Goal: Task Accomplishment & Management: Use online tool/utility

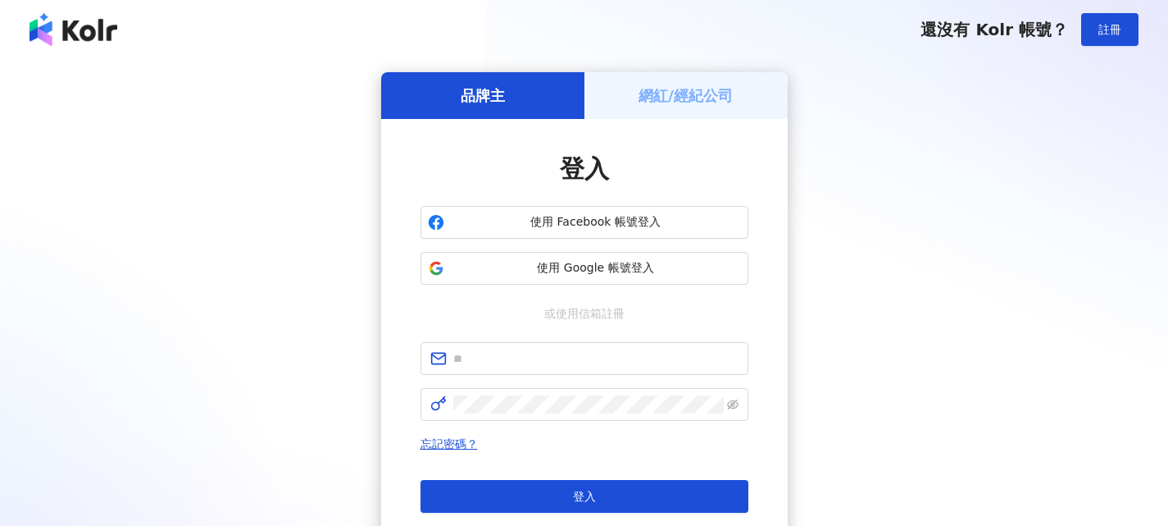
click at [653, 89] on h5 "網紅/經紀公司" at bounding box center [686, 95] width 94 height 20
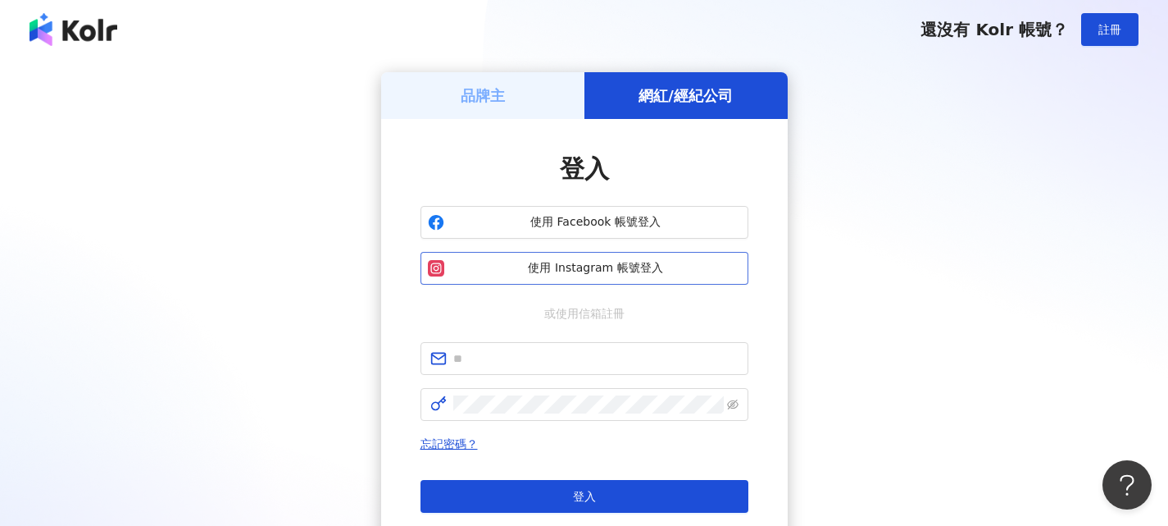
click at [589, 271] on span "使用 Instagram 帳號登入" at bounding box center [596, 268] width 290 height 16
click at [645, 215] on span "使用 Facebook 帳號登入" at bounding box center [596, 222] width 290 height 16
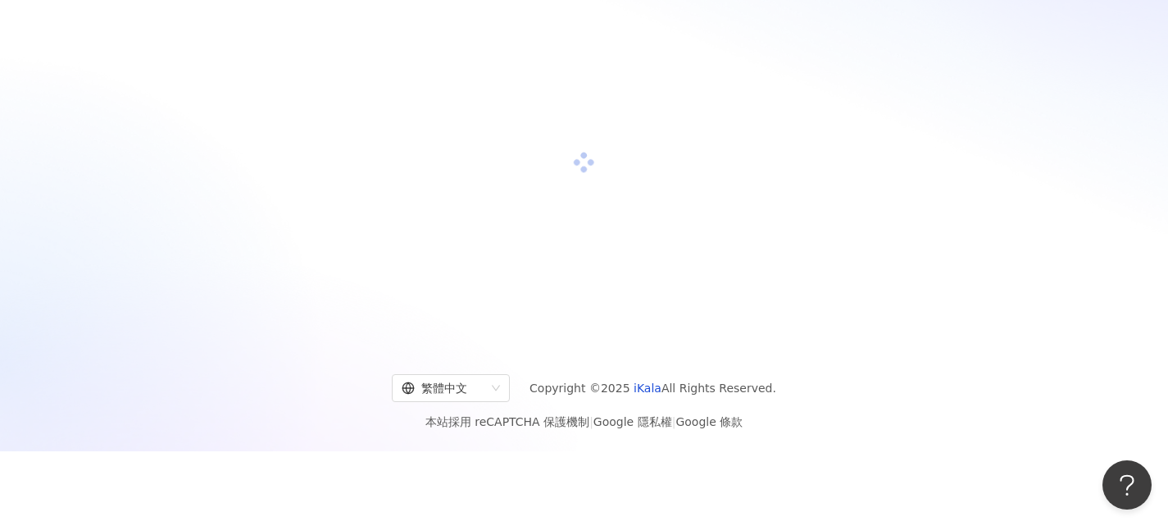
scroll to position [75, 0]
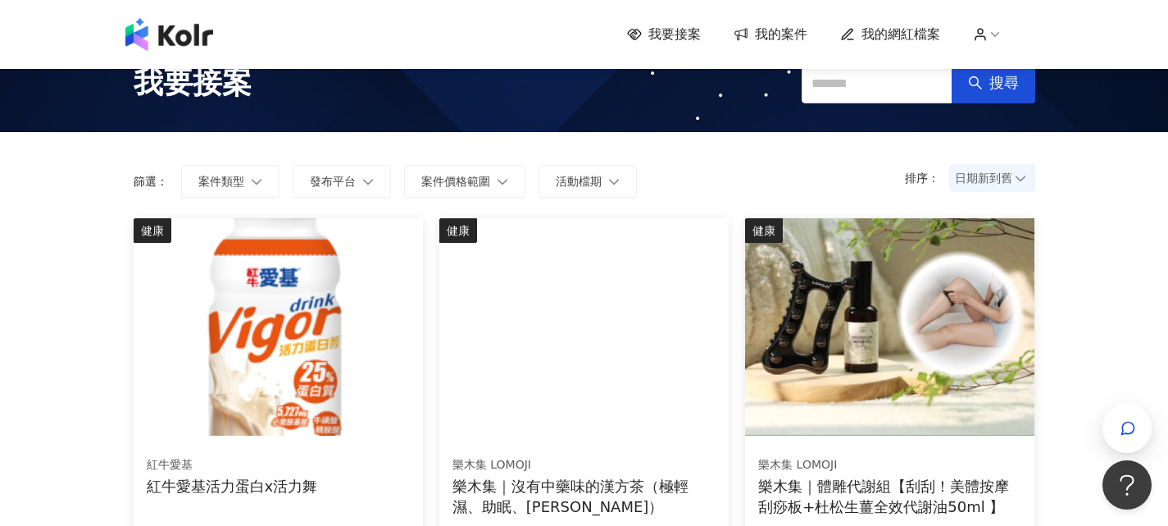
scroll to position [82, 0]
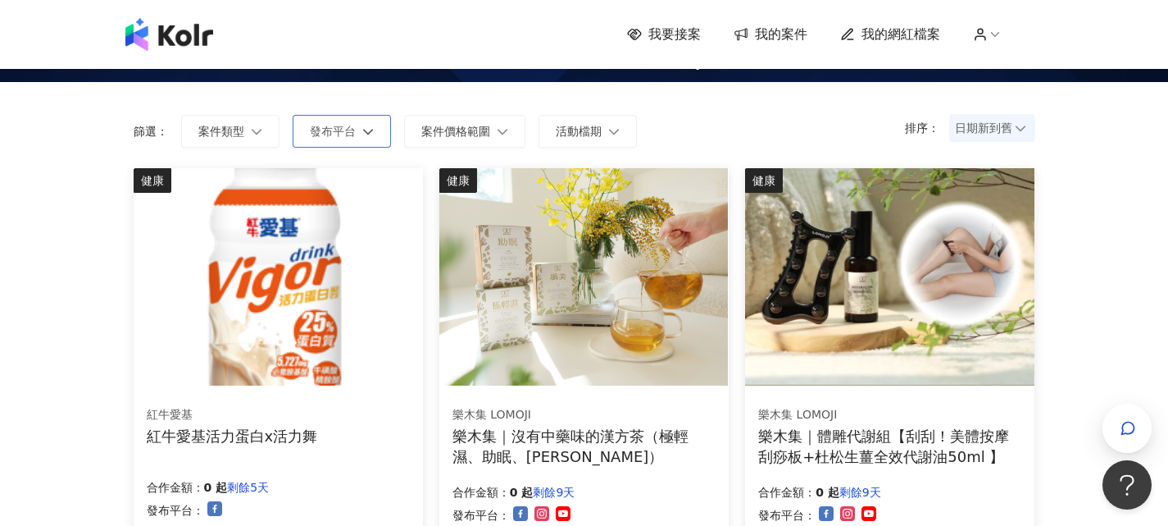
click at [366, 132] on icon "button" at bounding box center [367, 130] width 11 height 11
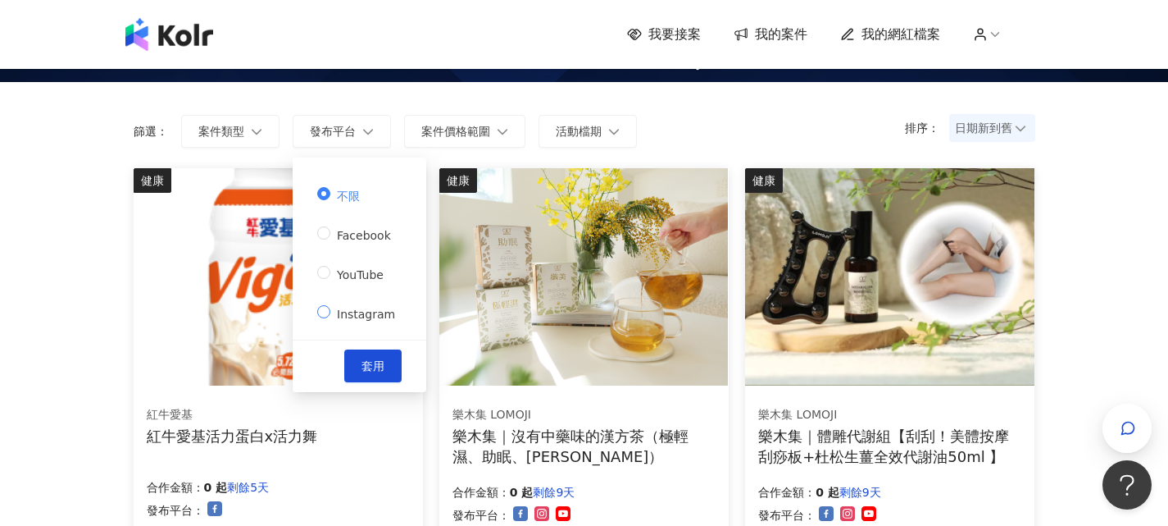
click at [355, 316] on span "Instagram" at bounding box center [365, 313] width 71 height 13
click at [367, 361] on span "套用" at bounding box center [373, 365] width 23 height 13
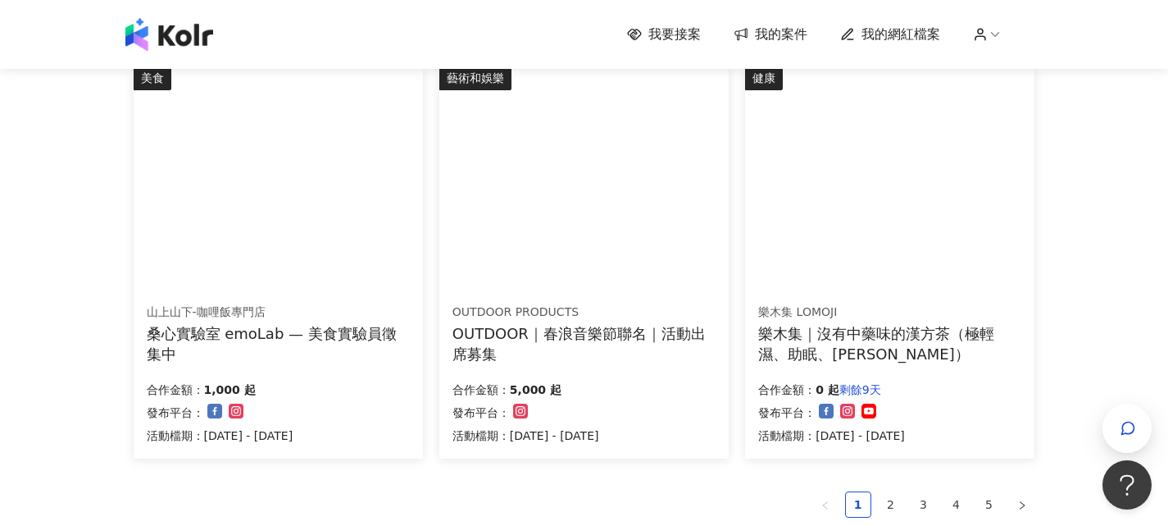
scroll to position [1148, 0]
